Goal: Transaction & Acquisition: Book appointment/travel/reservation

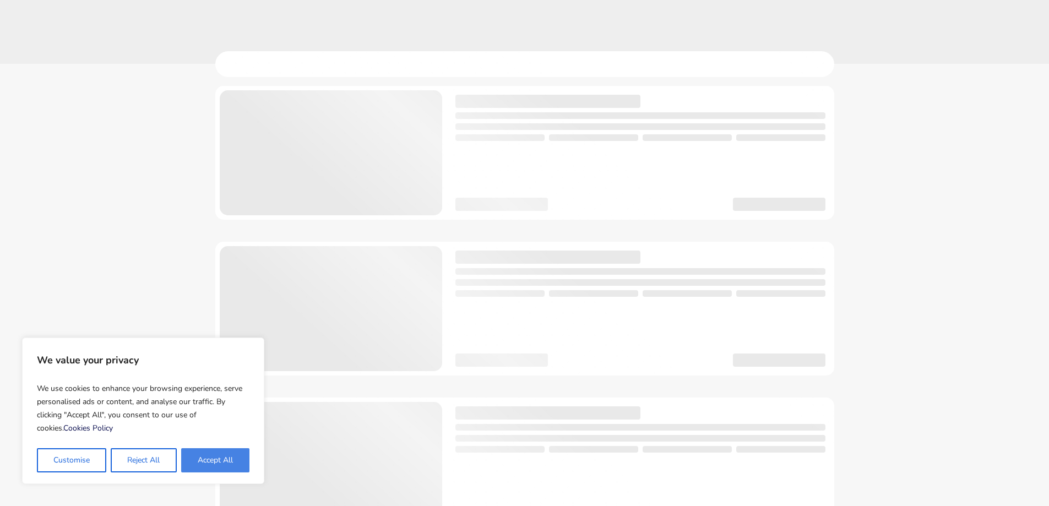
click at [225, 462] on button "Accept All" at bounding box center [215, 460] width 68 height 24
checkbox input "true"
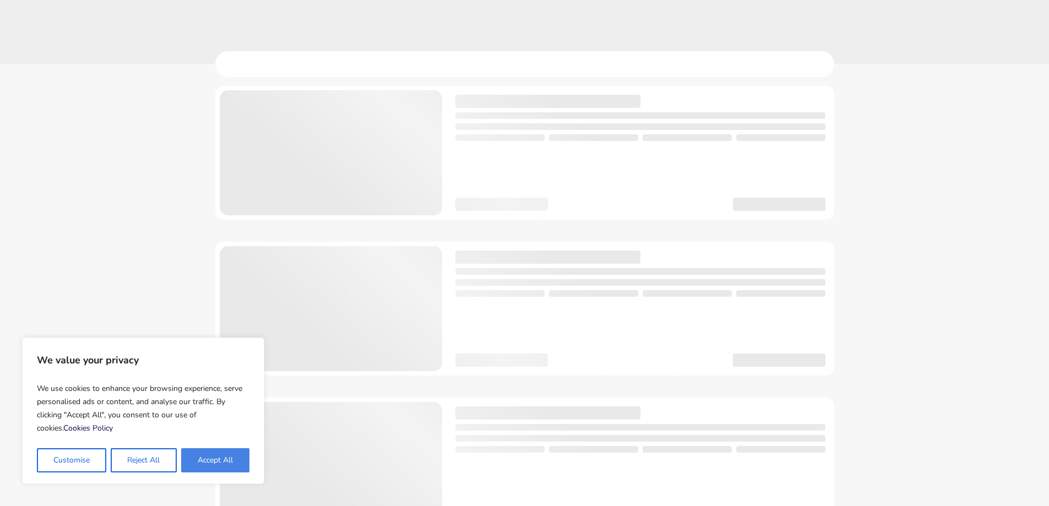
checkbox input "true"
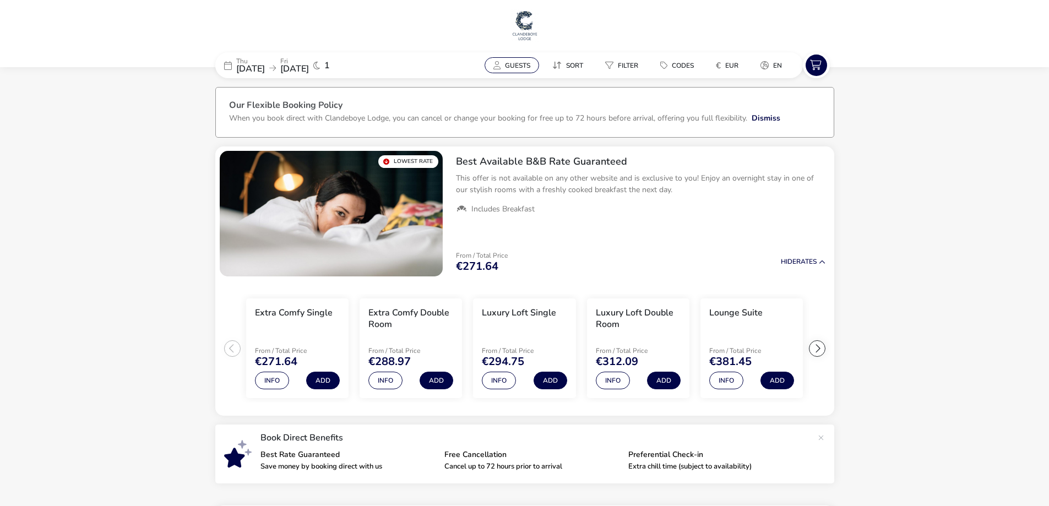
click at [516, 68] on span "Guests" at bounding box center [517, 65] width 25 height 9
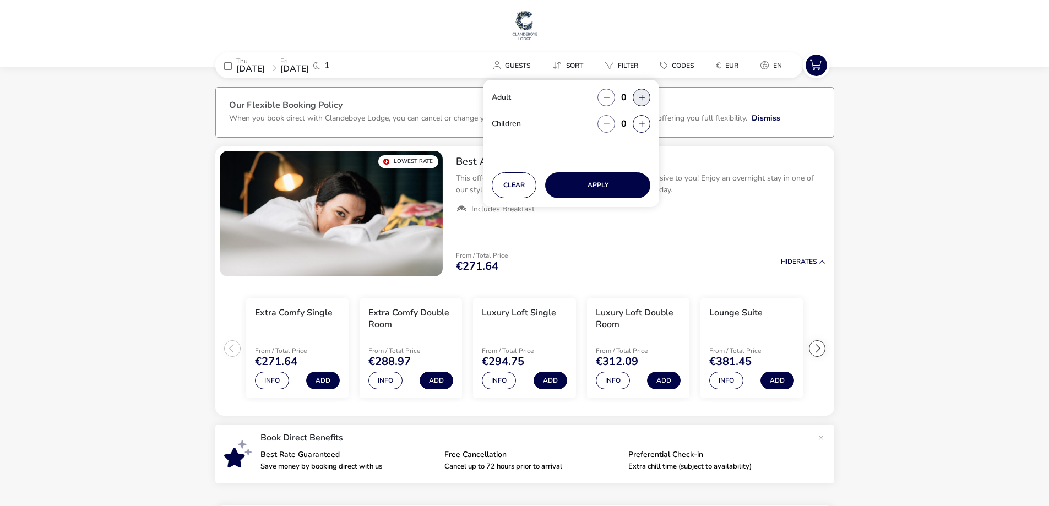
click at [640, 100] on button "button" at bounding box center [642, 98] width 18 height 18
type input "2"
click at [644, 123] on button "button" at bounding box center [642, 124] width 18 height 18
click at [644, 123] on span "button" at bounding box center [644, 123] width 0 height 0
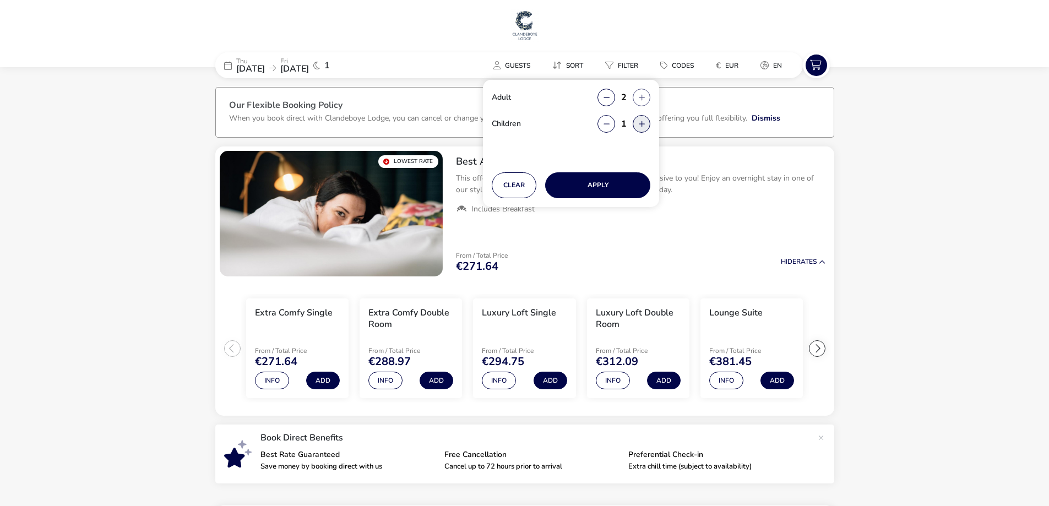
type input "2"
click at [606, 179] on button "Apply" at bounding box center [597, 185] width 105 height 26
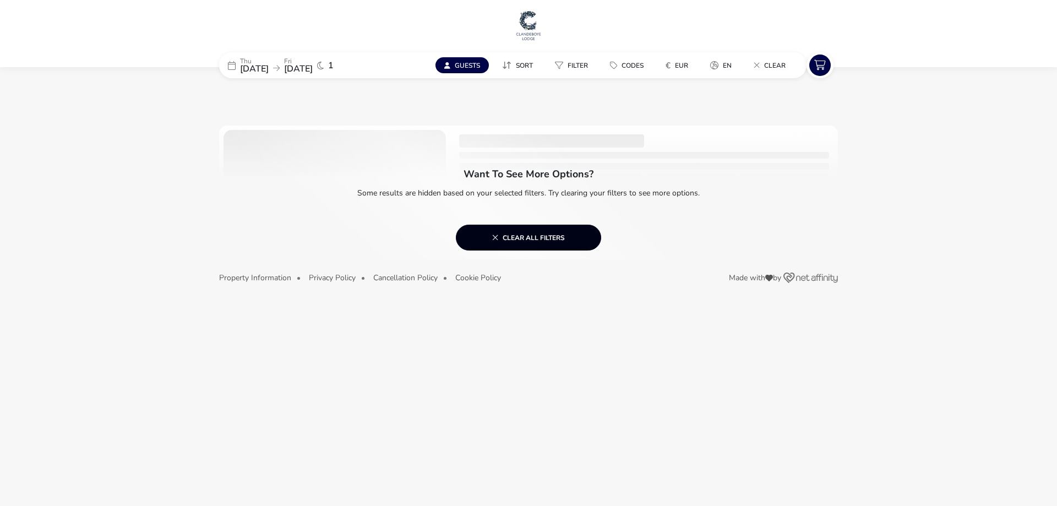
click at [540, 238] on span "Clear all filters" at bounding box center [528, 237] width 73 height 9
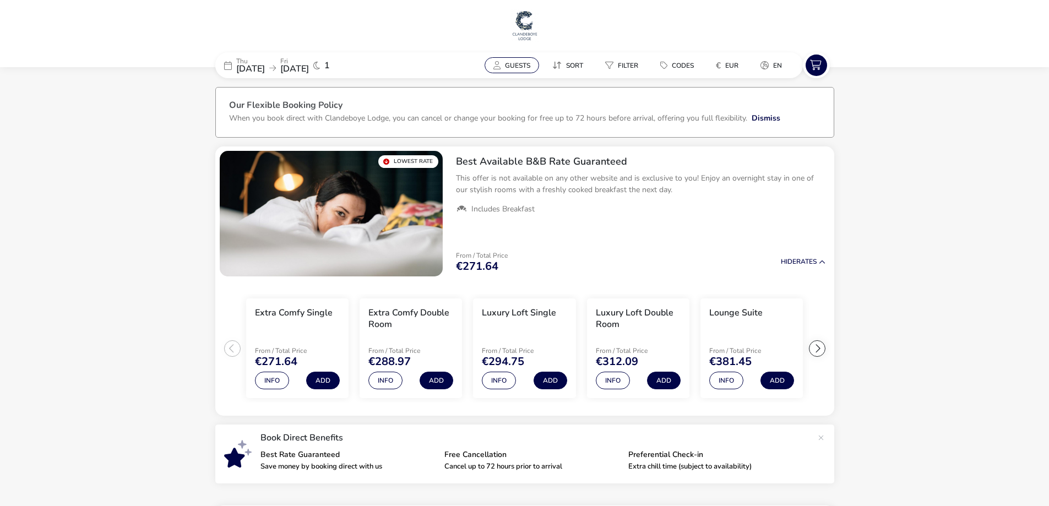
click at [505, 64] on span "Guests" at bounding box center [517, 65] width 25 height 9
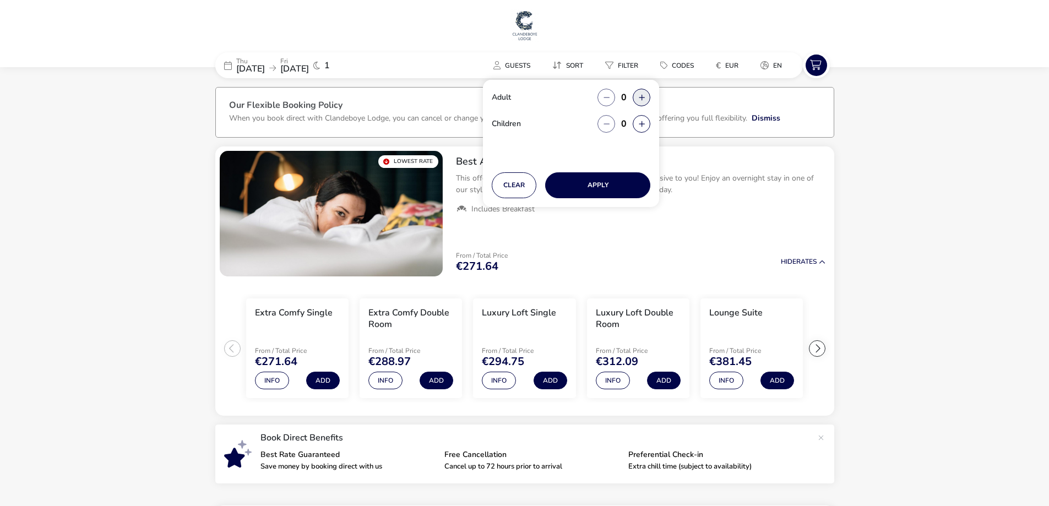
click at [643, 97] on button "button" at bounding box center [642, 98] width 18 height 18
click at [644, 97] on span "button" at bounding box center [644, 97] width 0 height 0
type input "2"
click at [641, 124] on button "button" at bounding box center [642, 124] width 18 height 18
click at [642, 124] on span "button" at bounding box center [642, 124] width 0 height 0
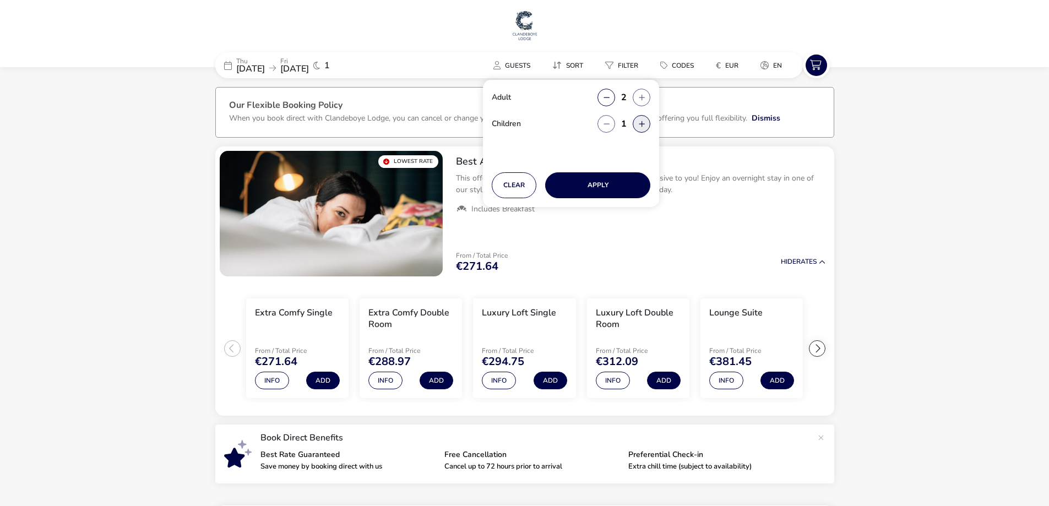
type input "2"
click at [607, 185] on button "Apply" at bounding box center [597, 185] width 105 height 26
